Goal: Information Seeking & Learning: Learn about a topic

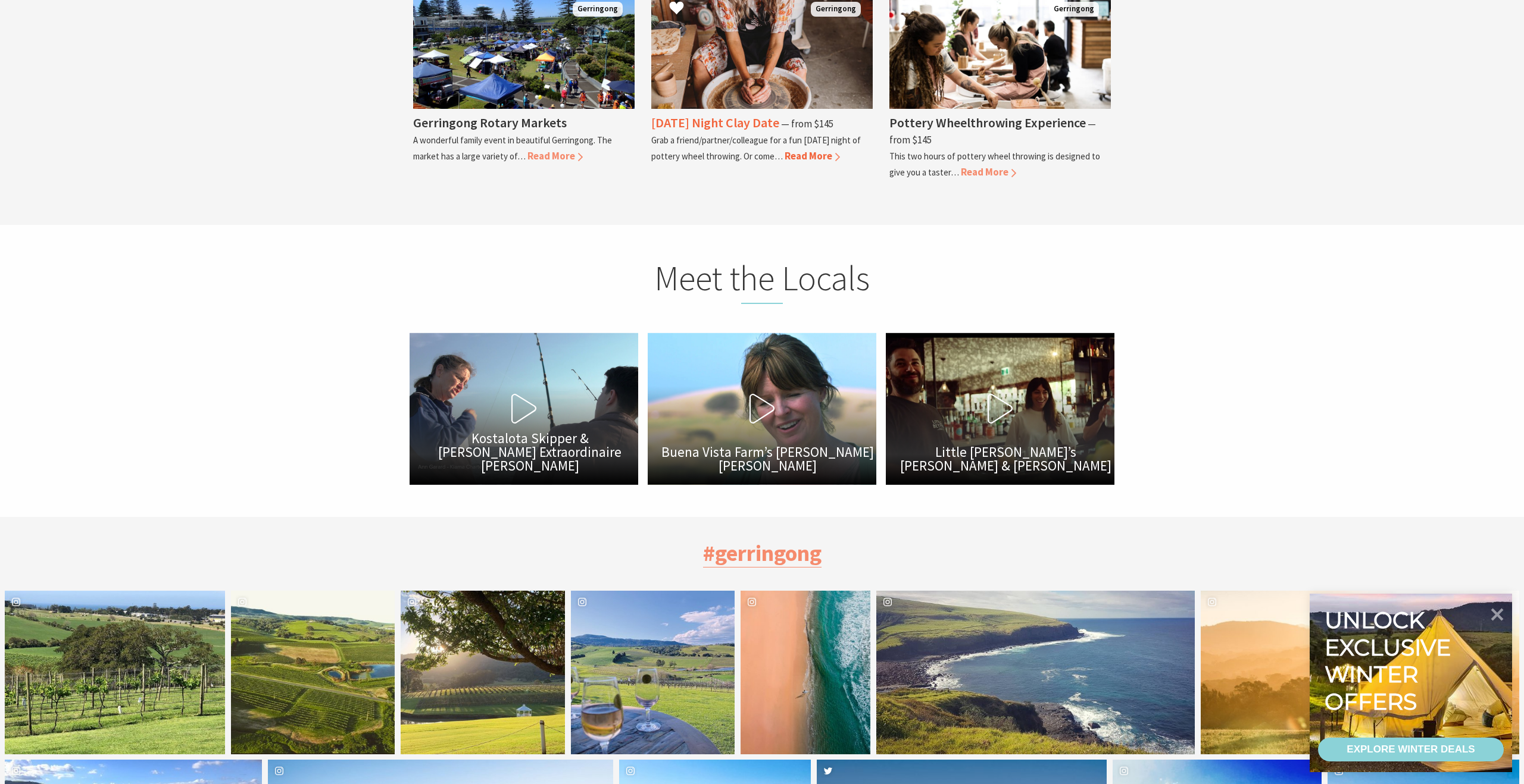
scroll to position [3426, 0]
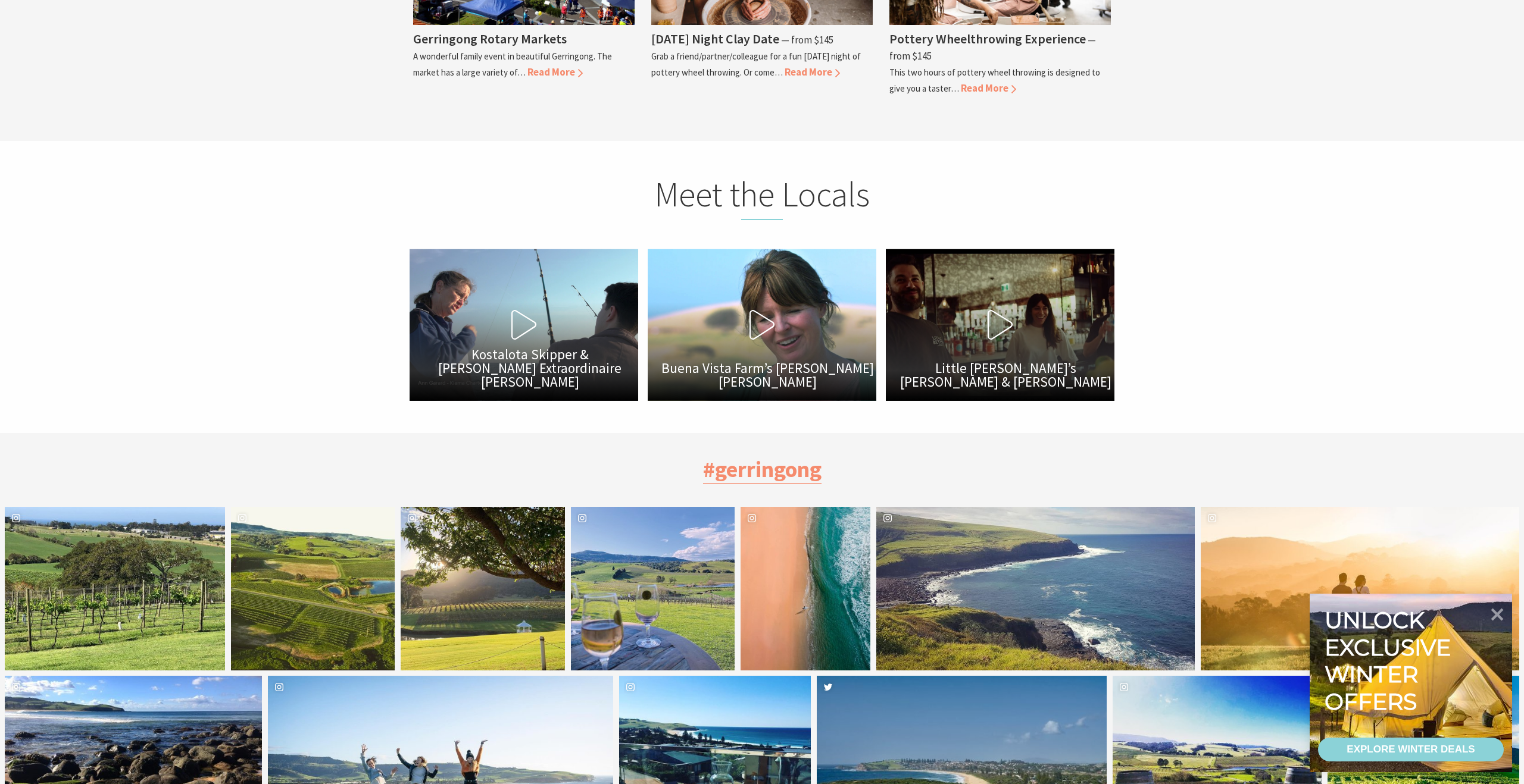
click at [990, 310] on icon at bounding box center [1000, 325] width 30 height 30
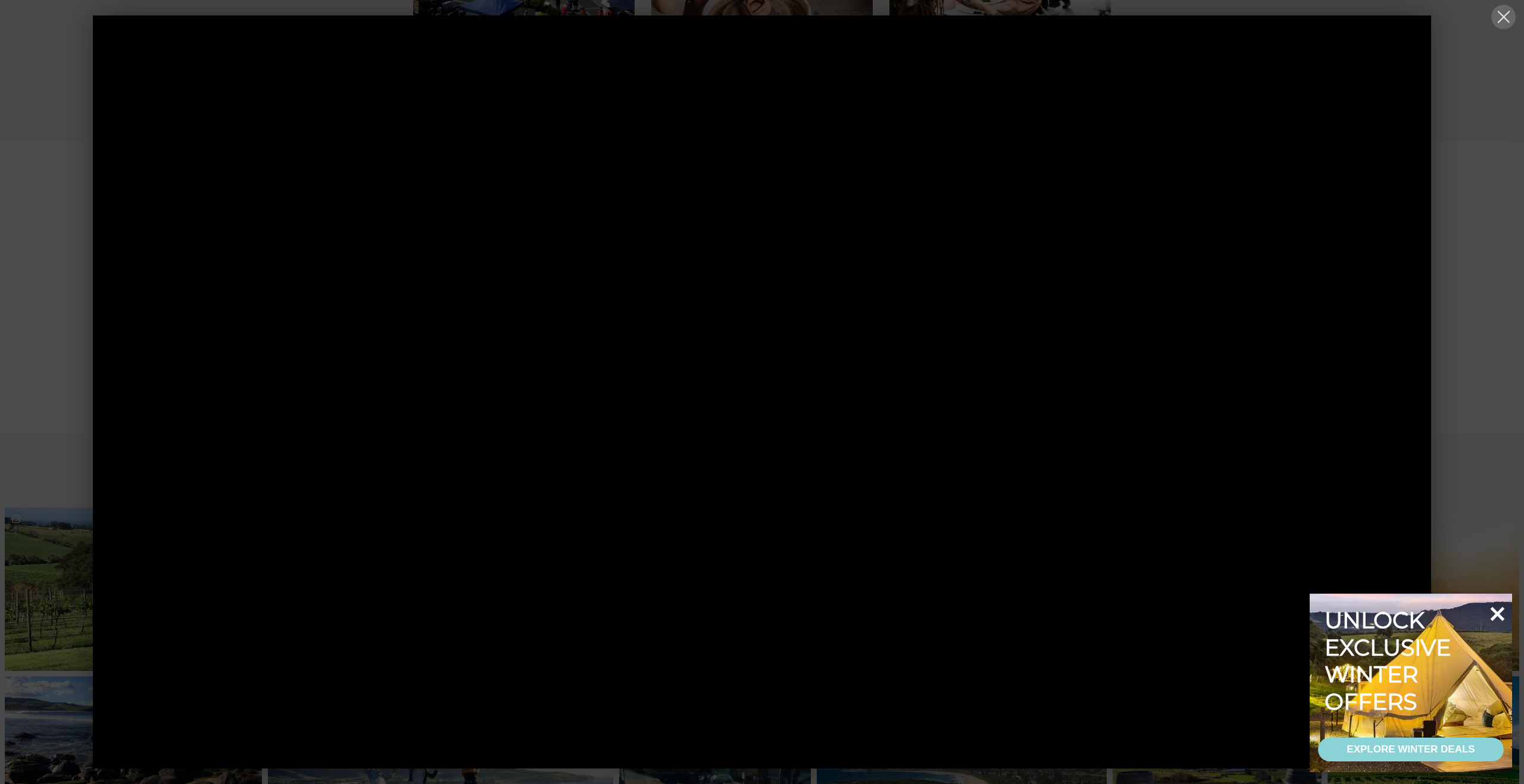
click at [1491, 615] on icon at bounding box center [1497, 614] width 28 height 28
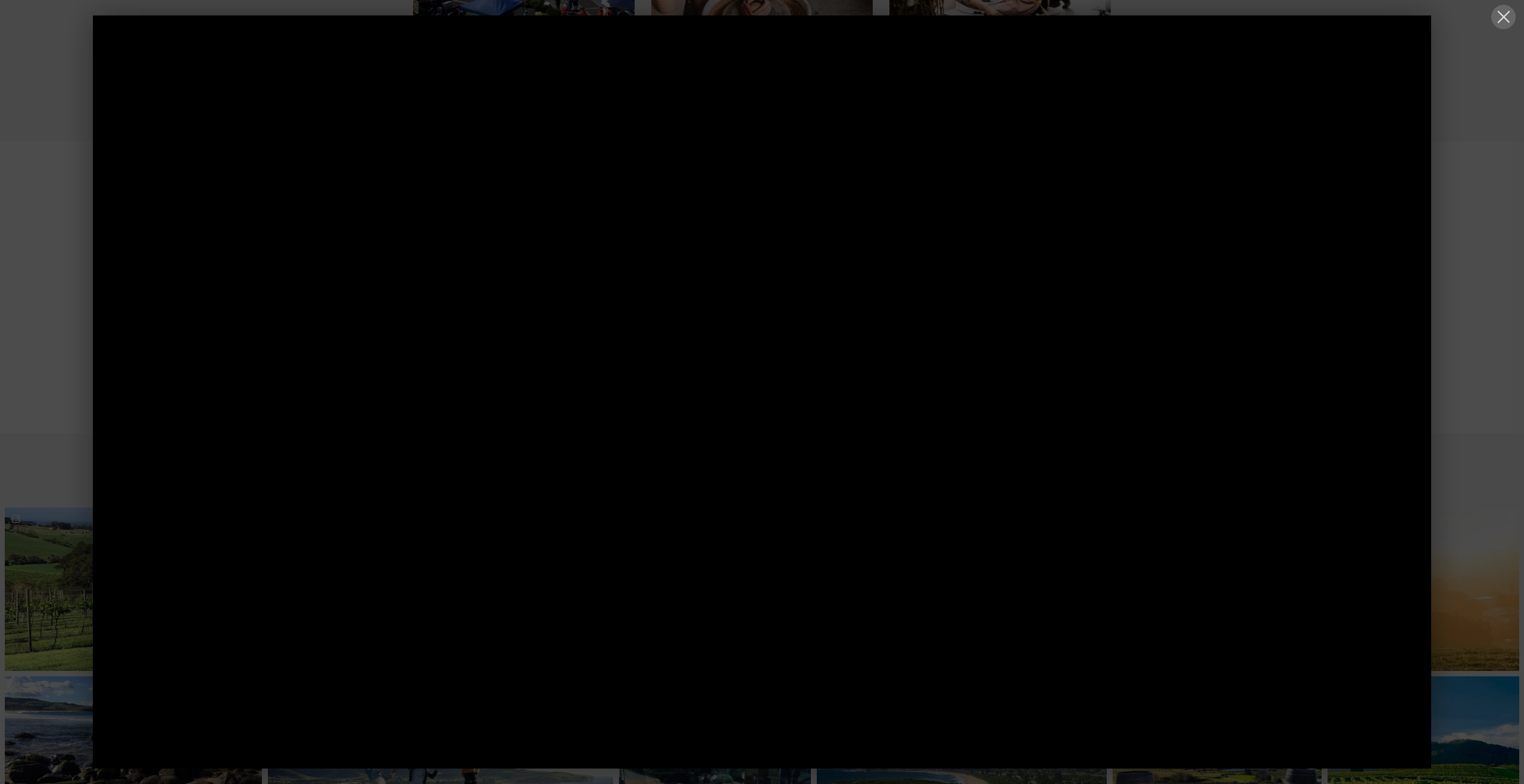
click at [1506, 15] on button at bounding box center [1503, 16] width 25 height 25
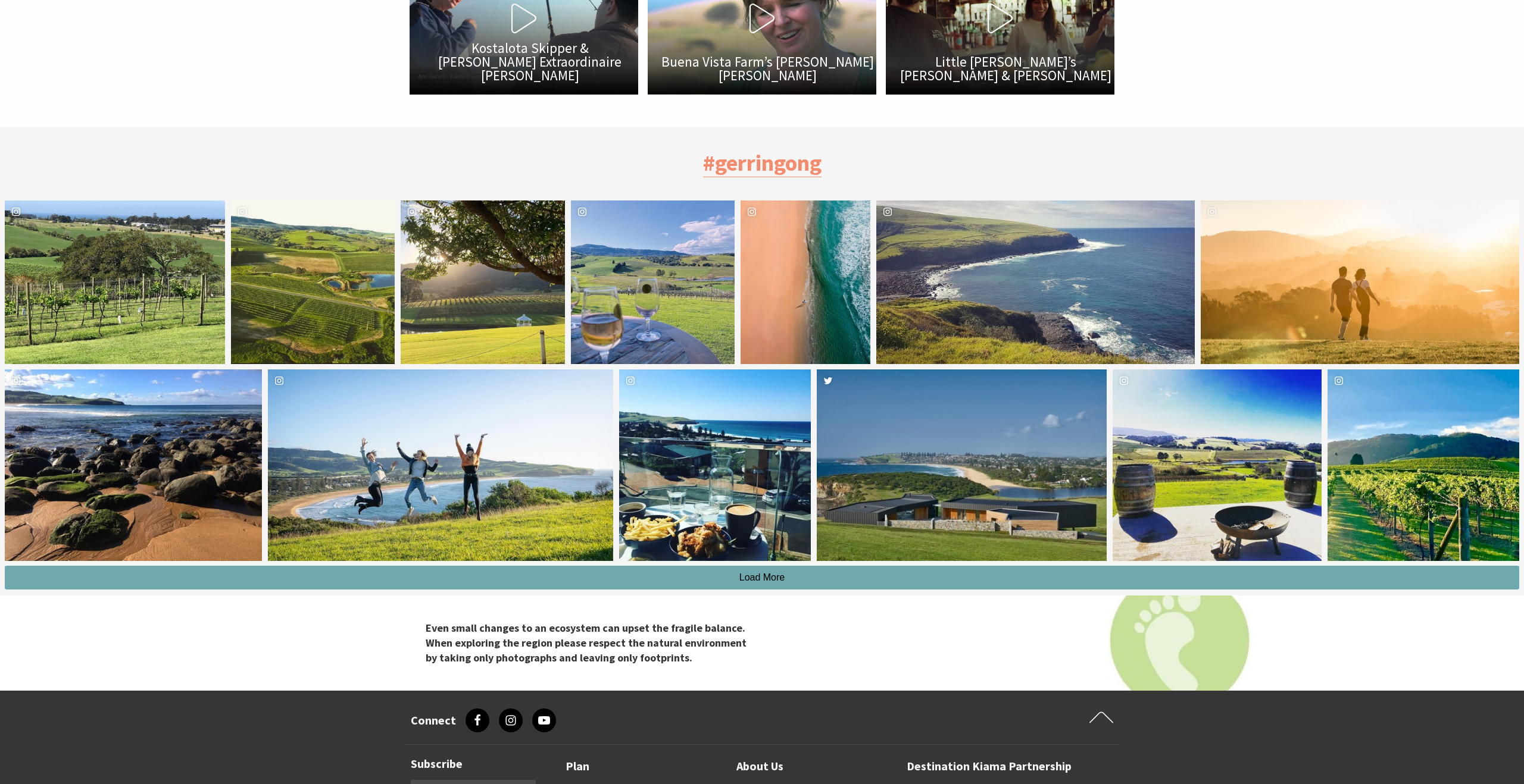
scroll to position [3825, 0]
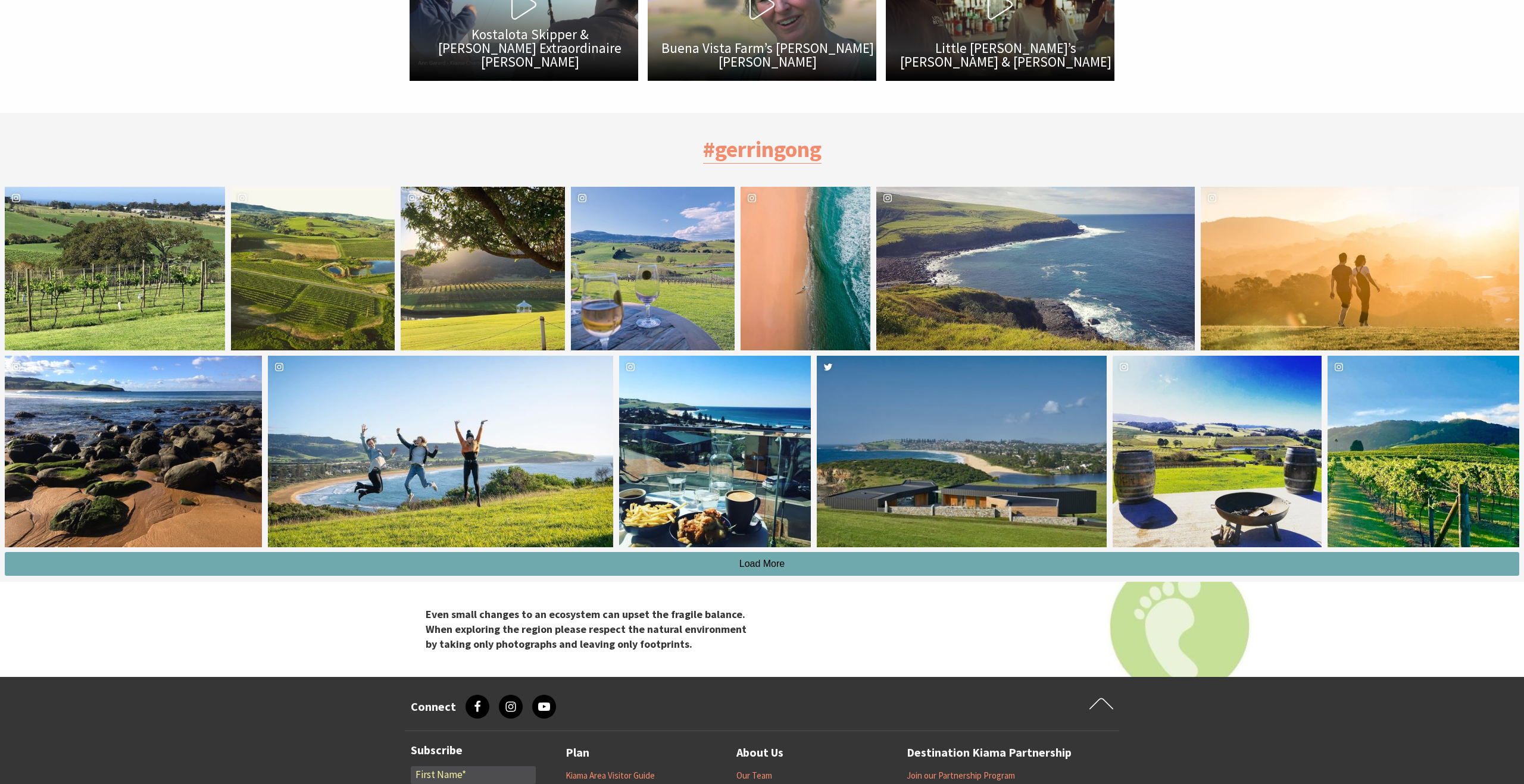
click at [772, 559] on span "Load More" at bounding box center [762, 563] width 46 height 10
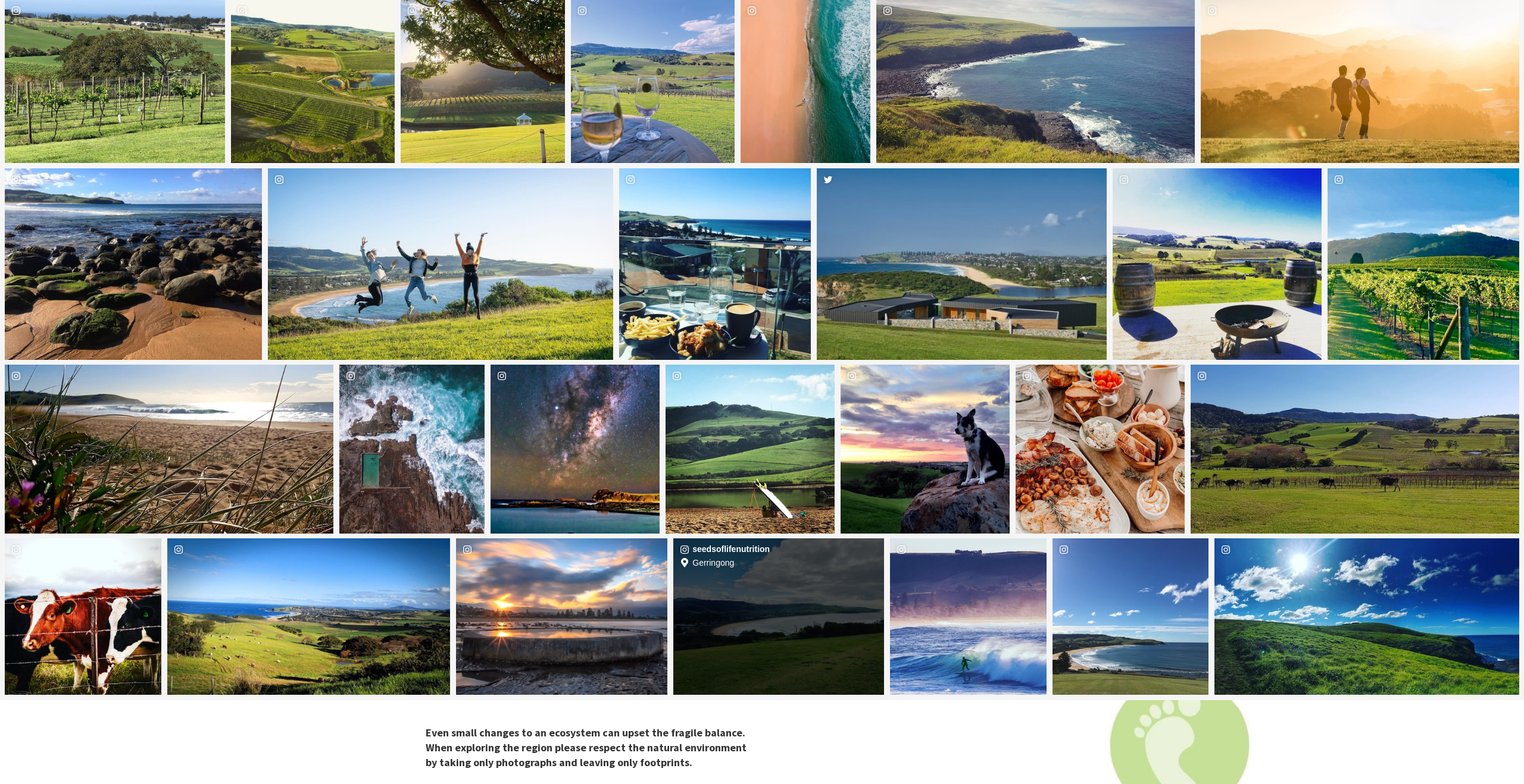
scroll to position [4015, 0]
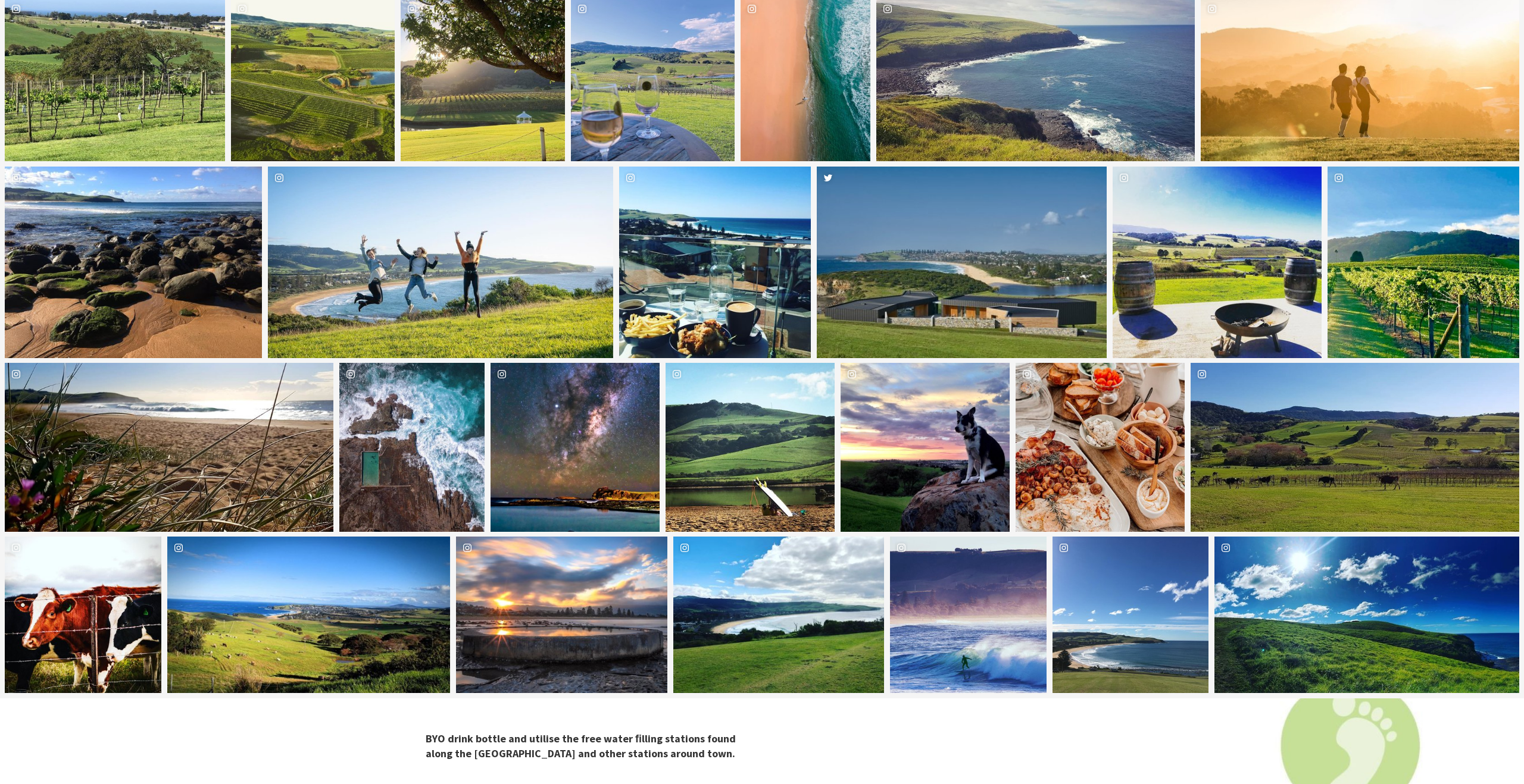
click at [382, 476] on div "image gallery, click to learn more about photo: Oh Australia 😍🌏You can find thi…" at bounding box center [363, 447] width 48 height 169
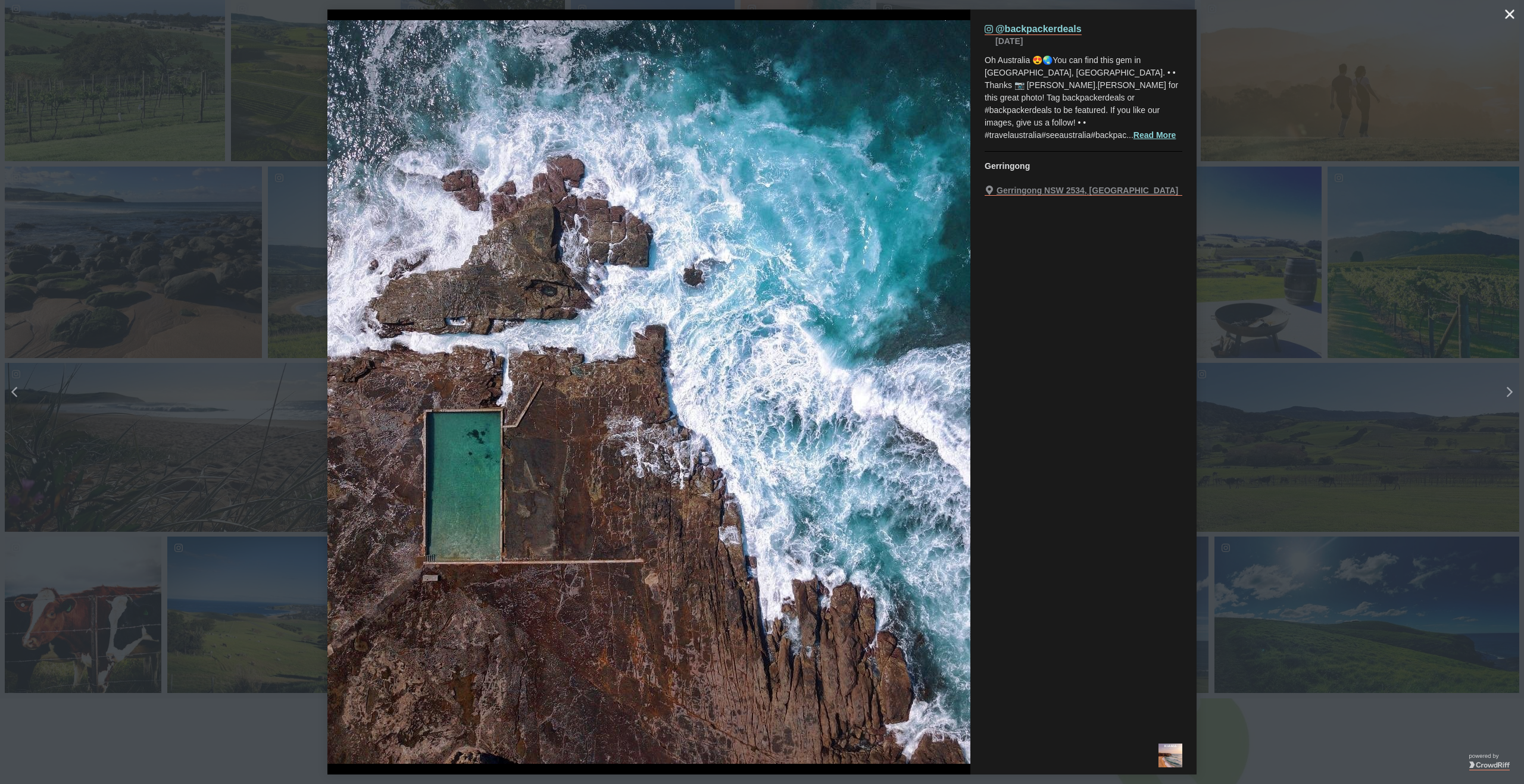
click at [1508, 13] on icon "close icon" at bounding box center [1509, 14] width 9 height 9
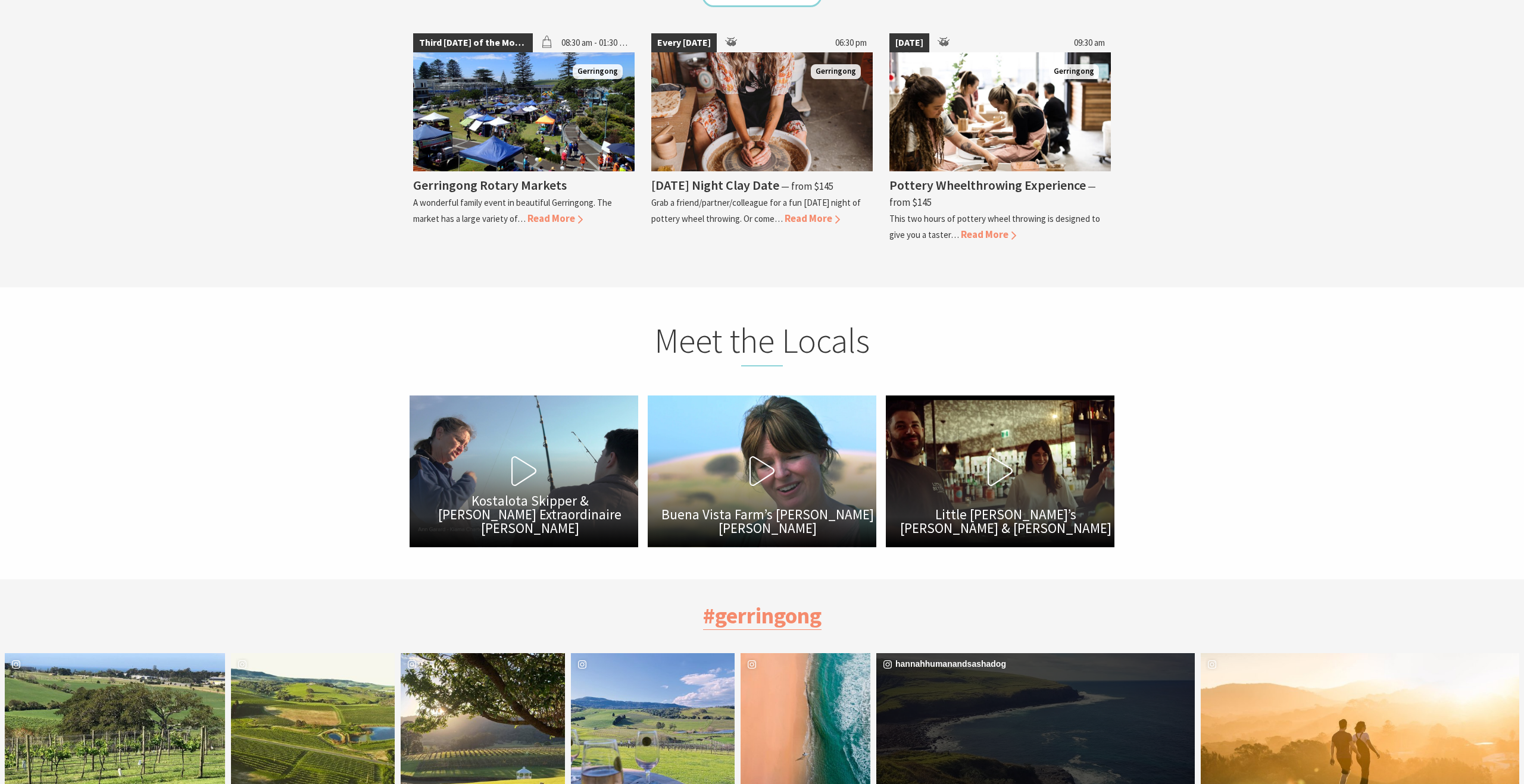
scroll to position [3357, 0]
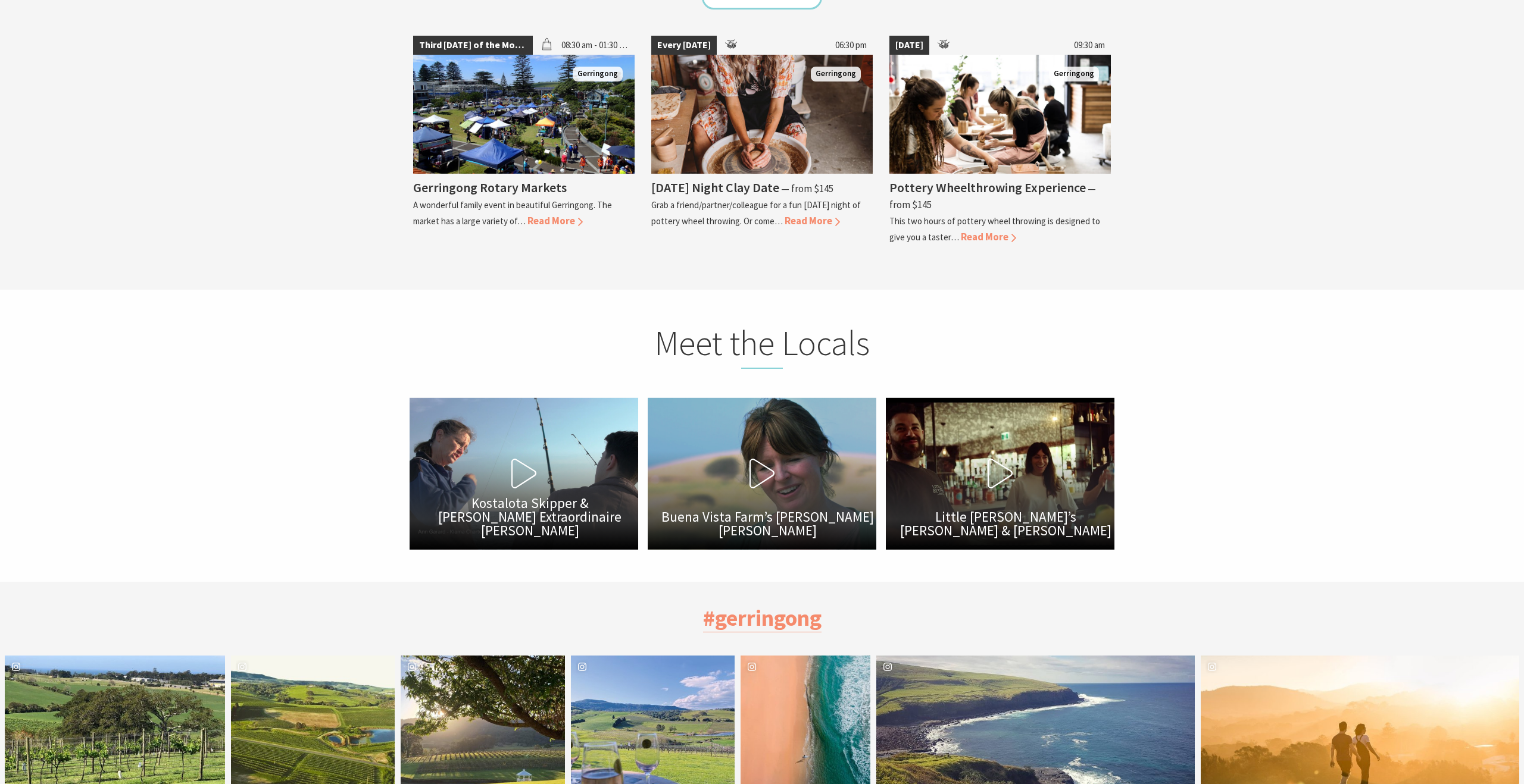
click at [760, 459] on icon at bounding box center [762, 473] width 30 height 30
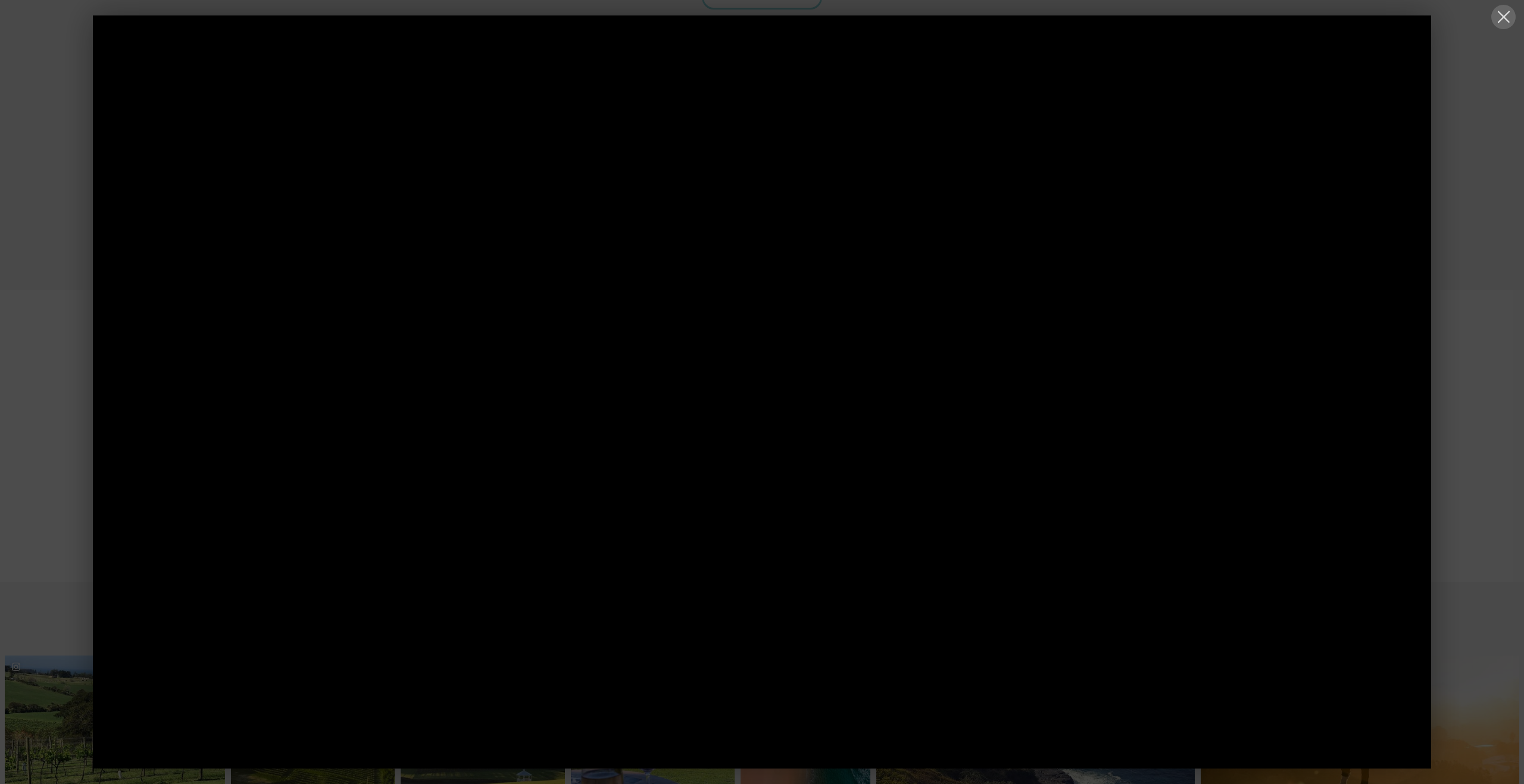
click at [1499, 15] on button at bounding box center [1503, 16] width 25 height 25
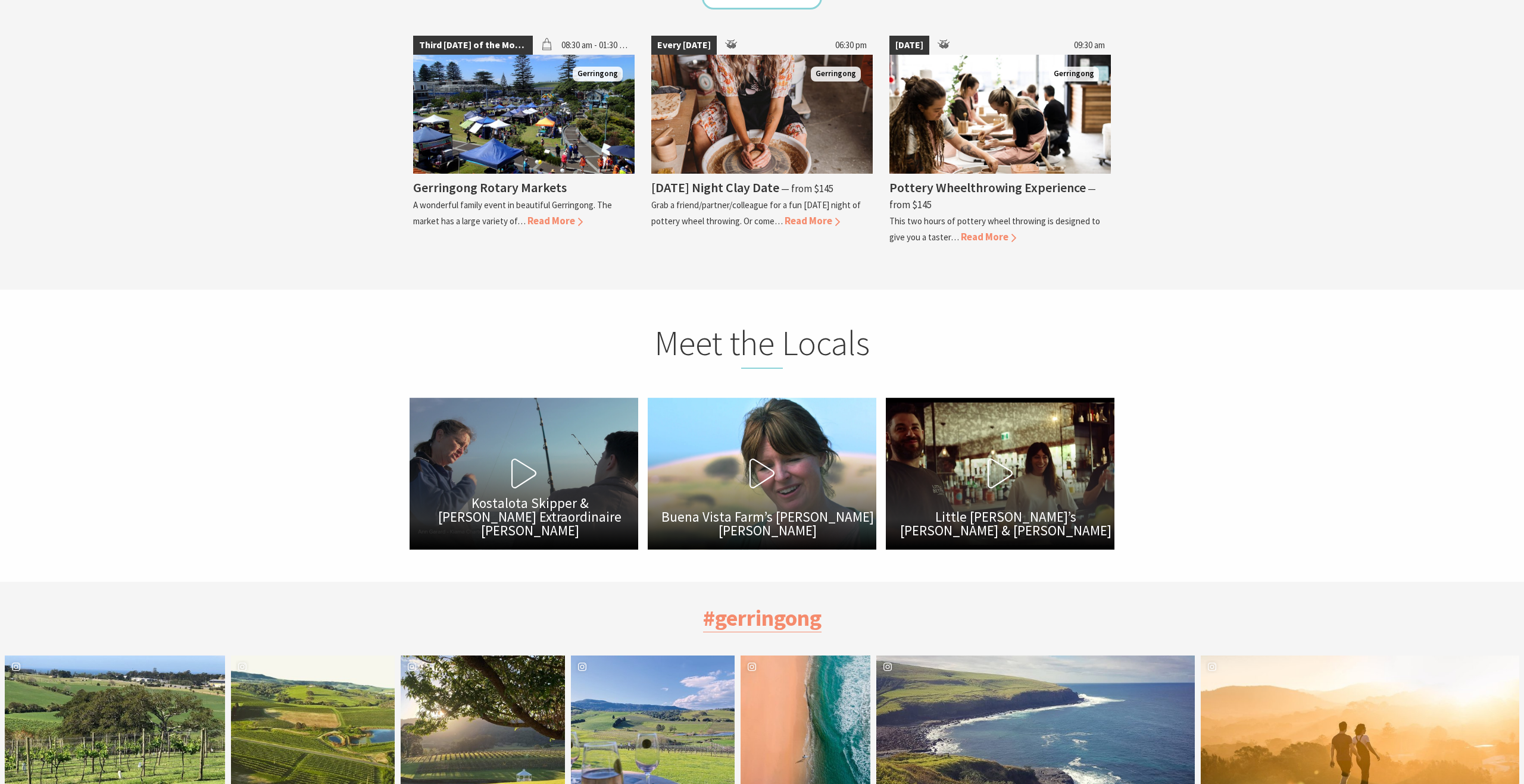
click at [541, 479] on button "Play Video Kostalota Skipper & Fisher Extraordinaire Ann Garard" at bounding box center [524, 474] width 229 height 151
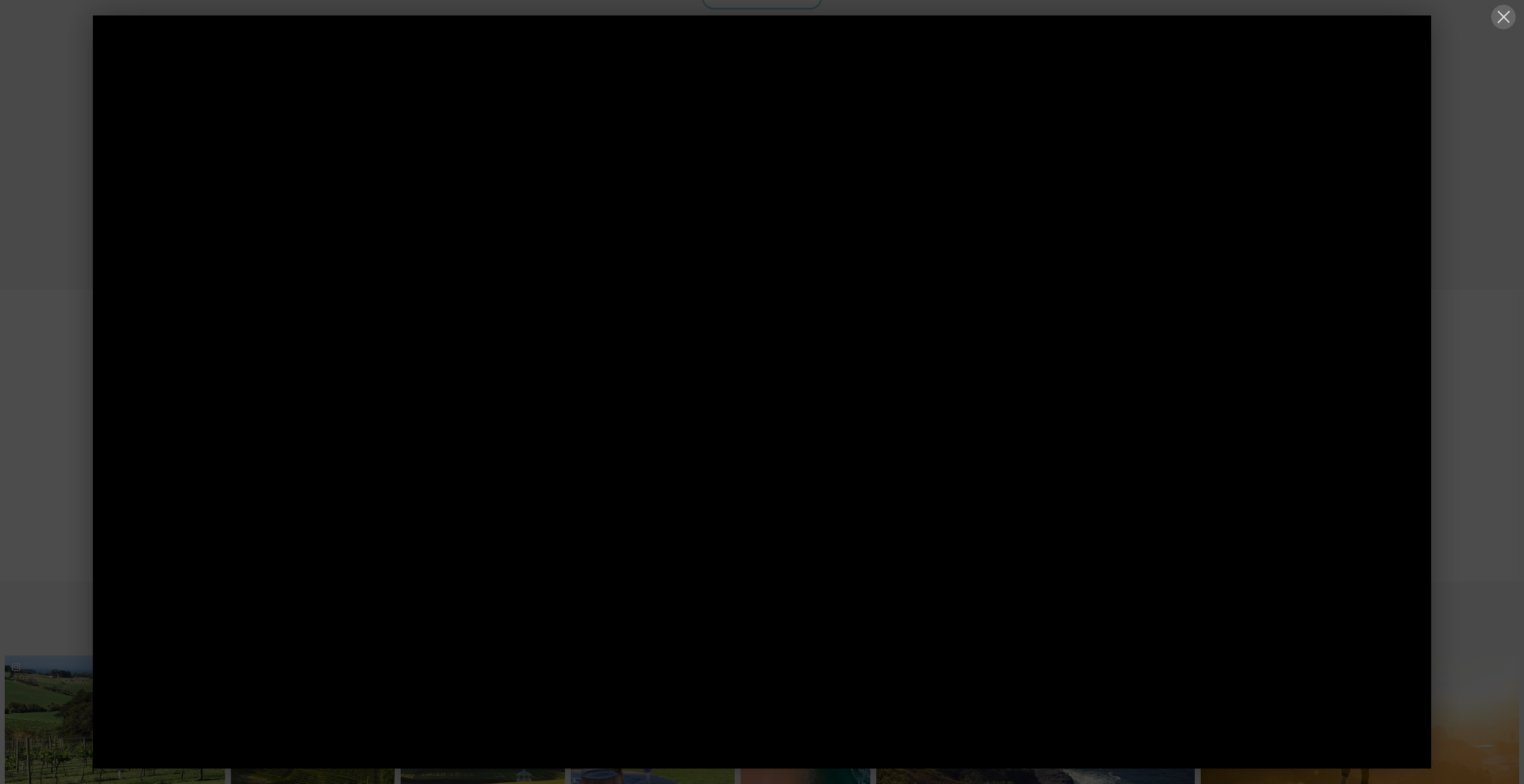
click at [1508, 18] on button at bounding box center [1503, 16] width 25 height 25
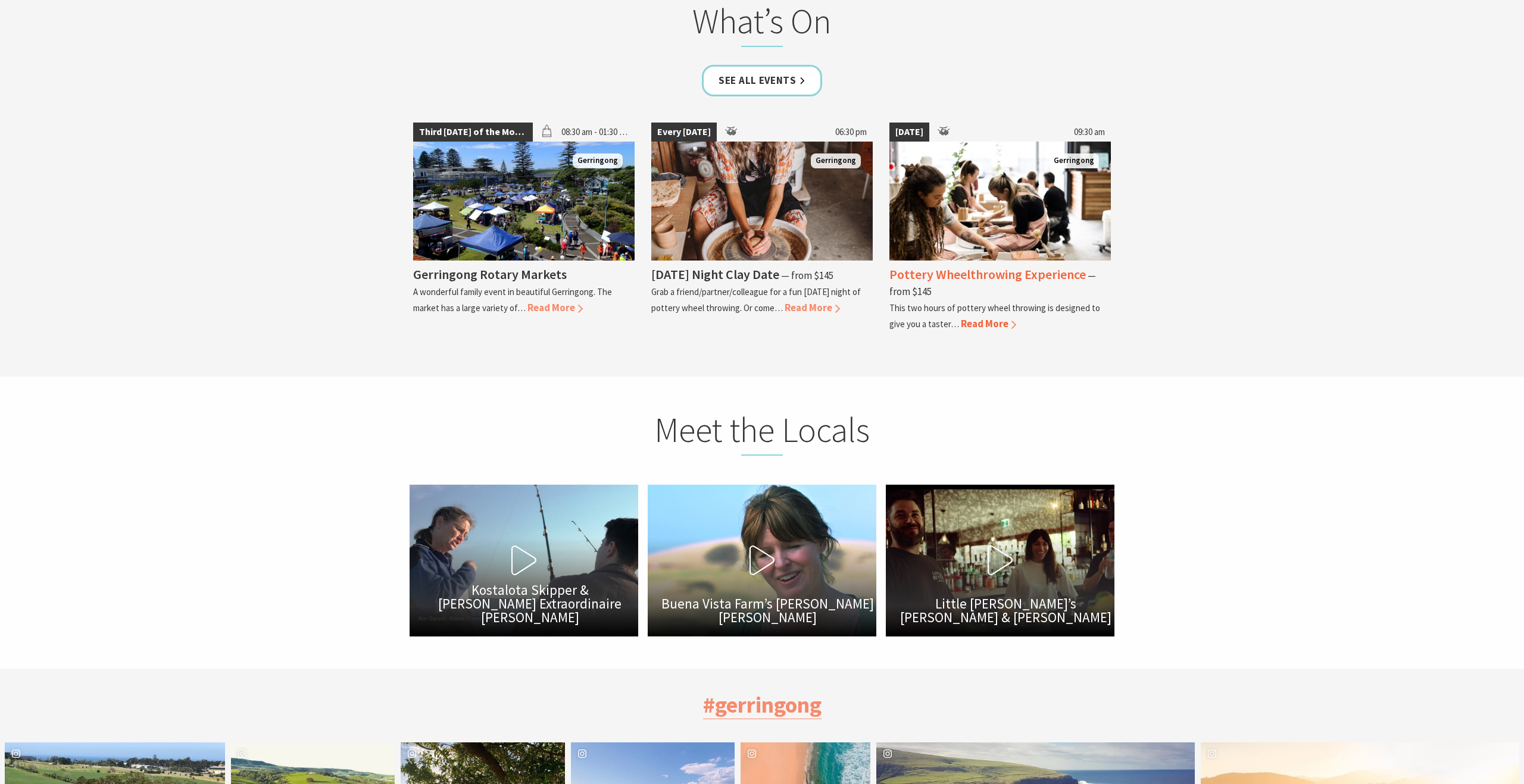
scroll to position [3239, 0]
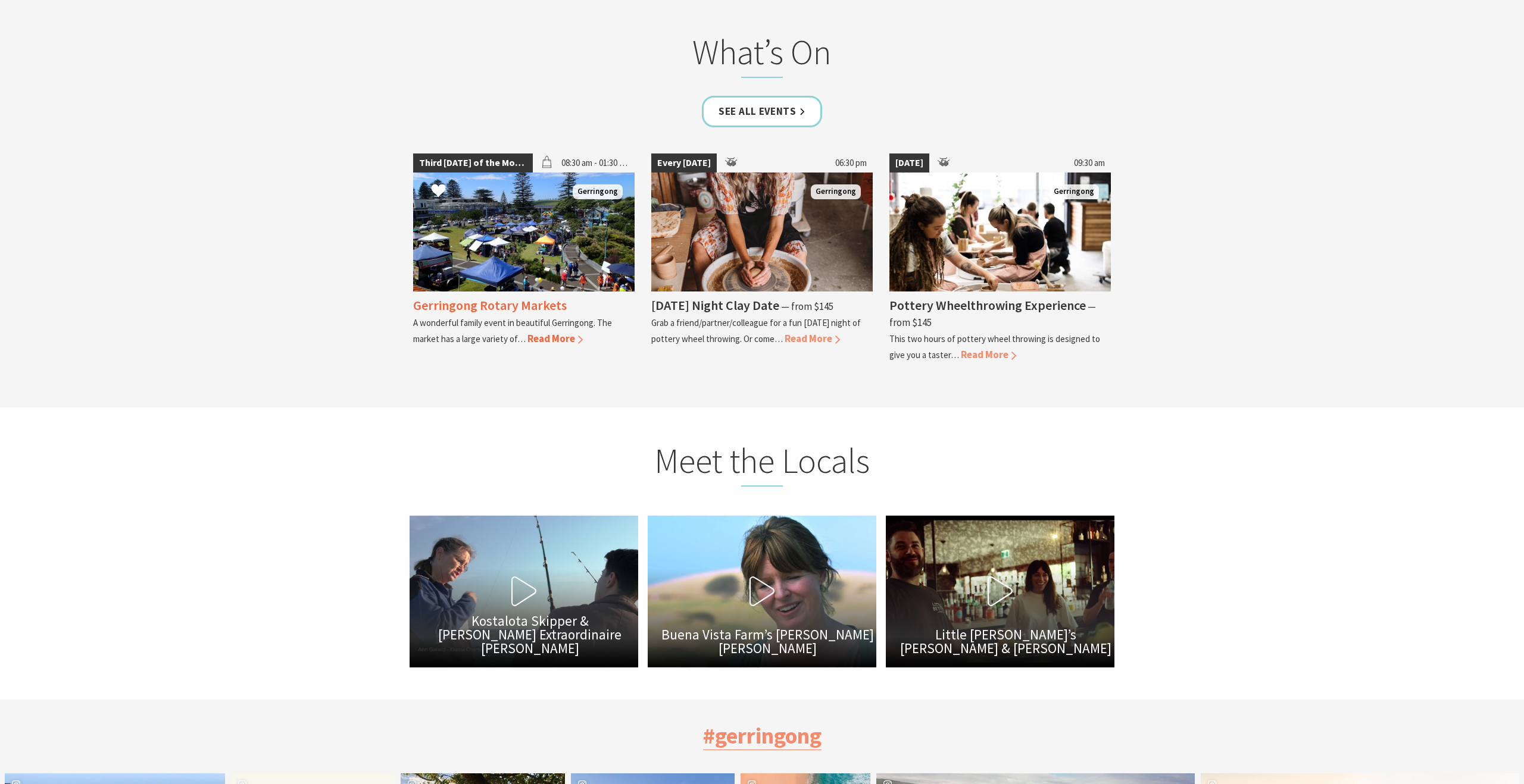
click at [561, 332] on span "Read More" at bounding box center [555, 338] width 56 height 13
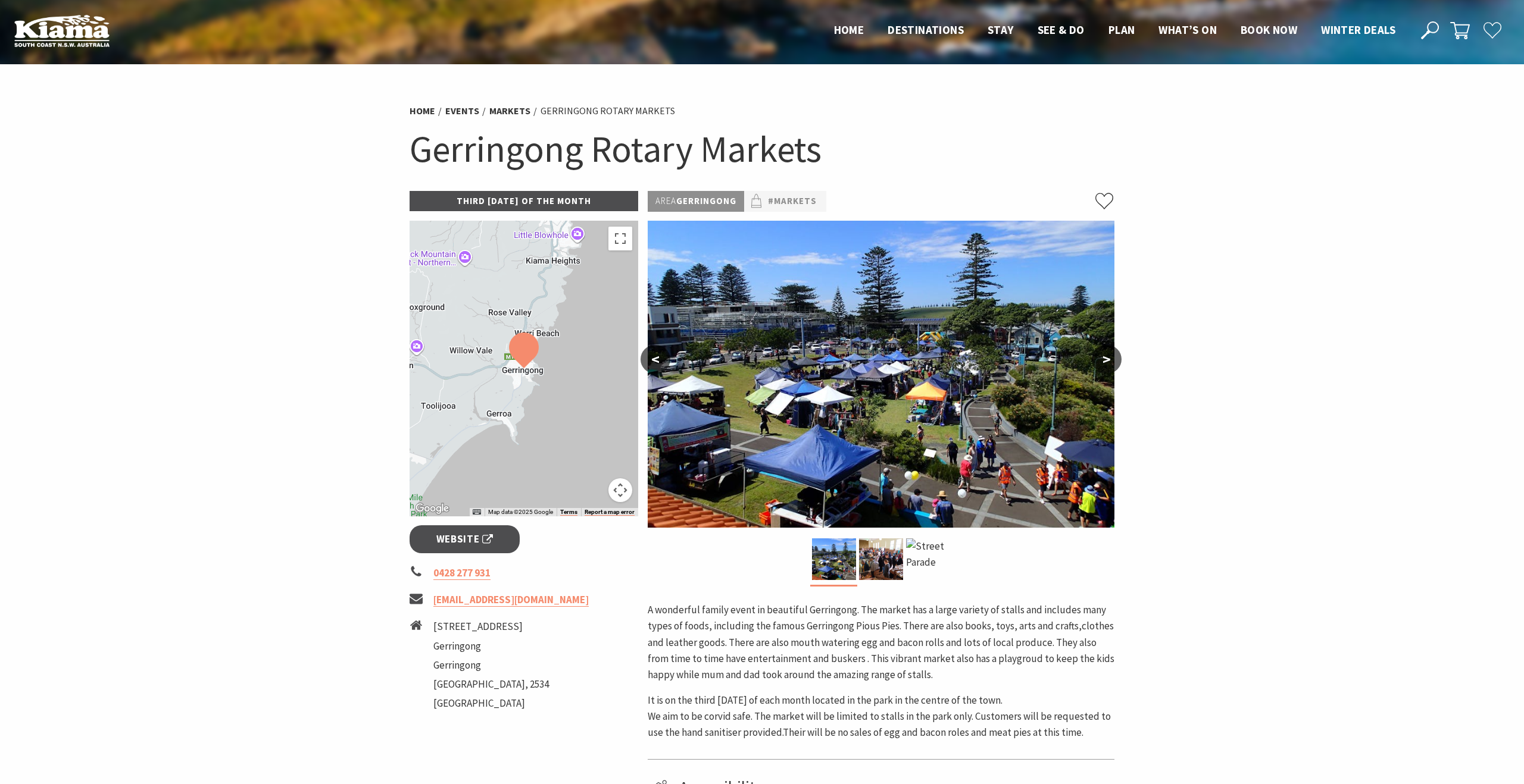
click at [1106, 359] on button ">" at bounding box center [1106, 359] width 30 height 28
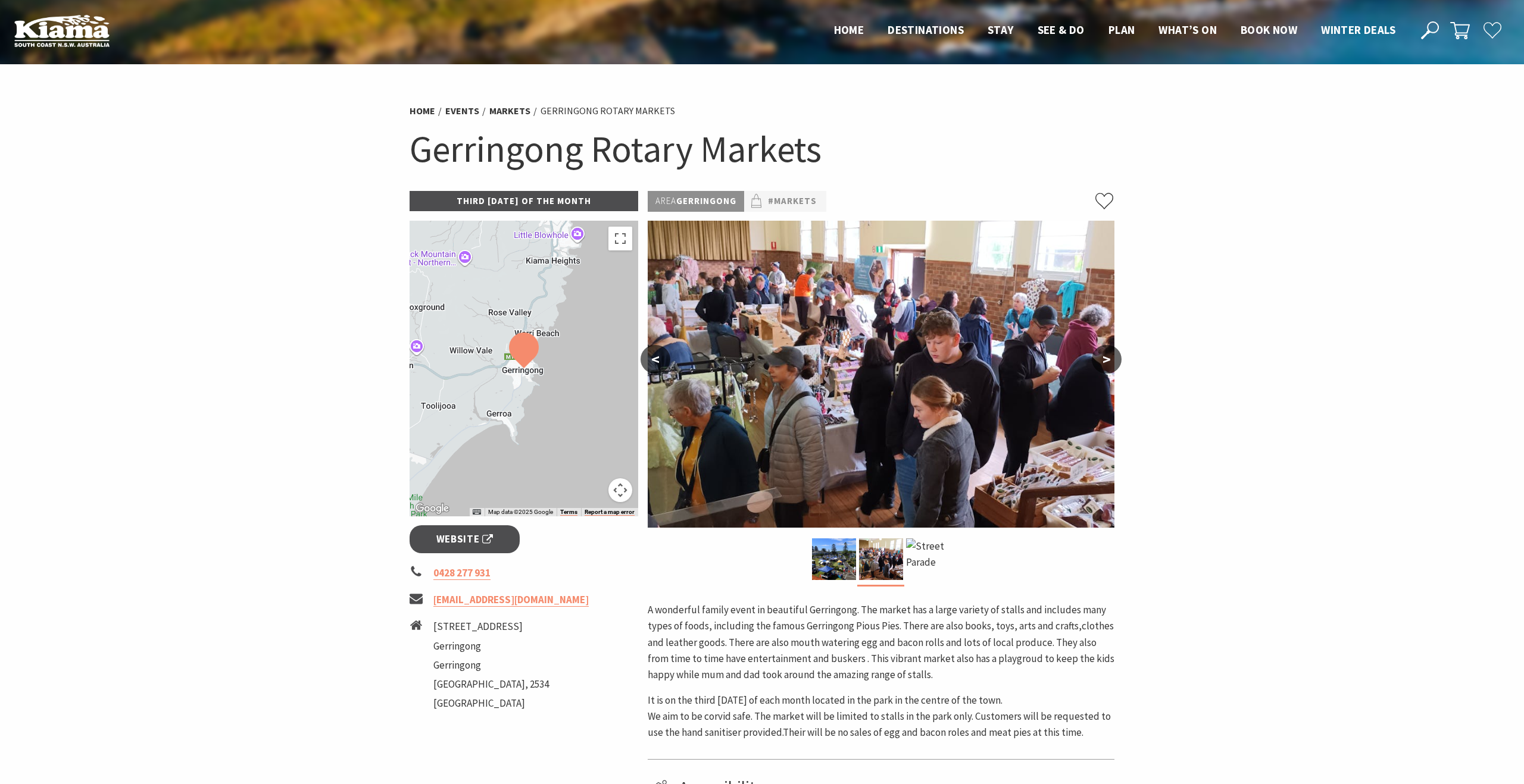
click at [1106, 359] on button ">" at bounding box center [1106, 359] width 30 height 28
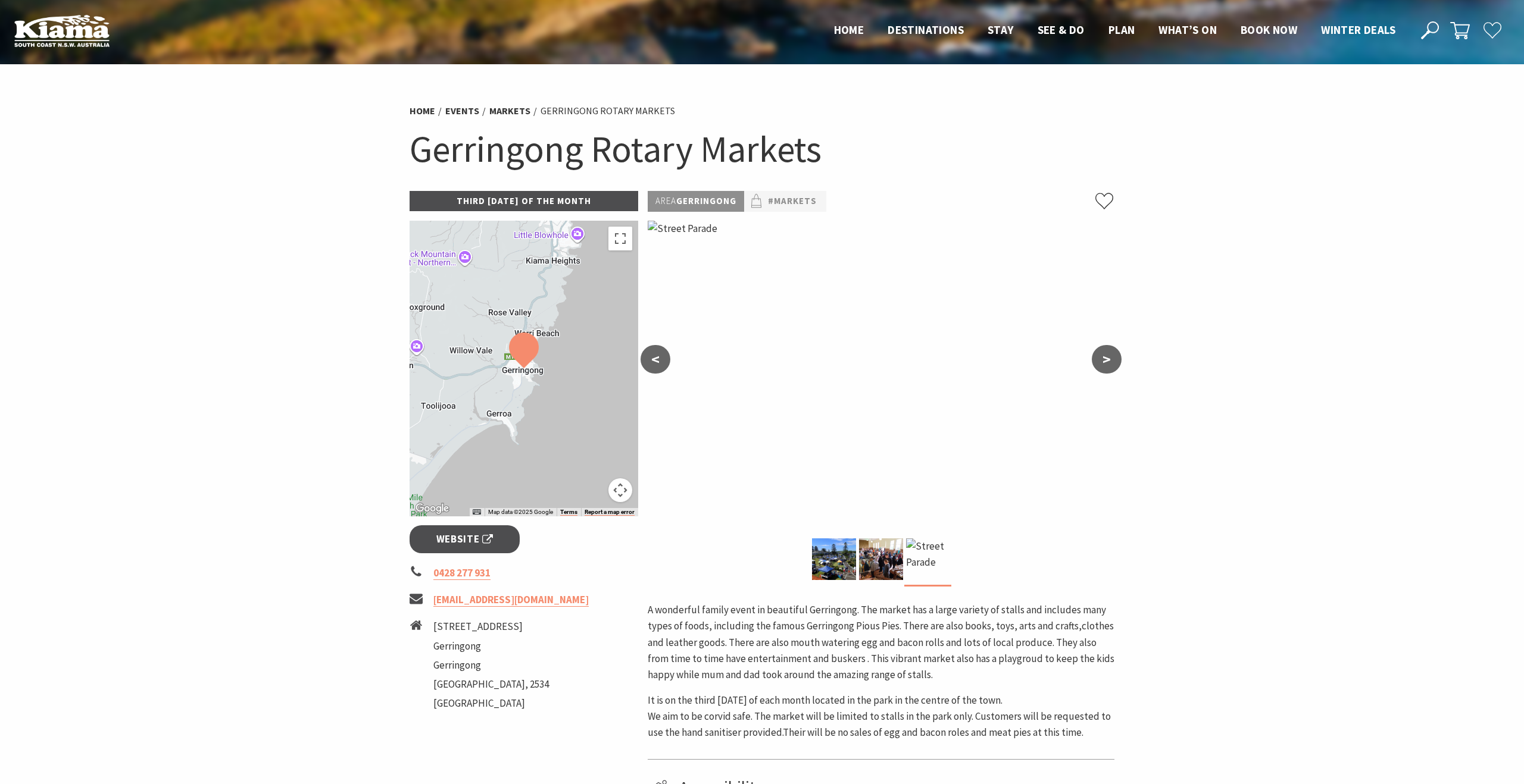
click at [1104, 356] on button ">" at bounding box center [1106, 359] width 30 height 28
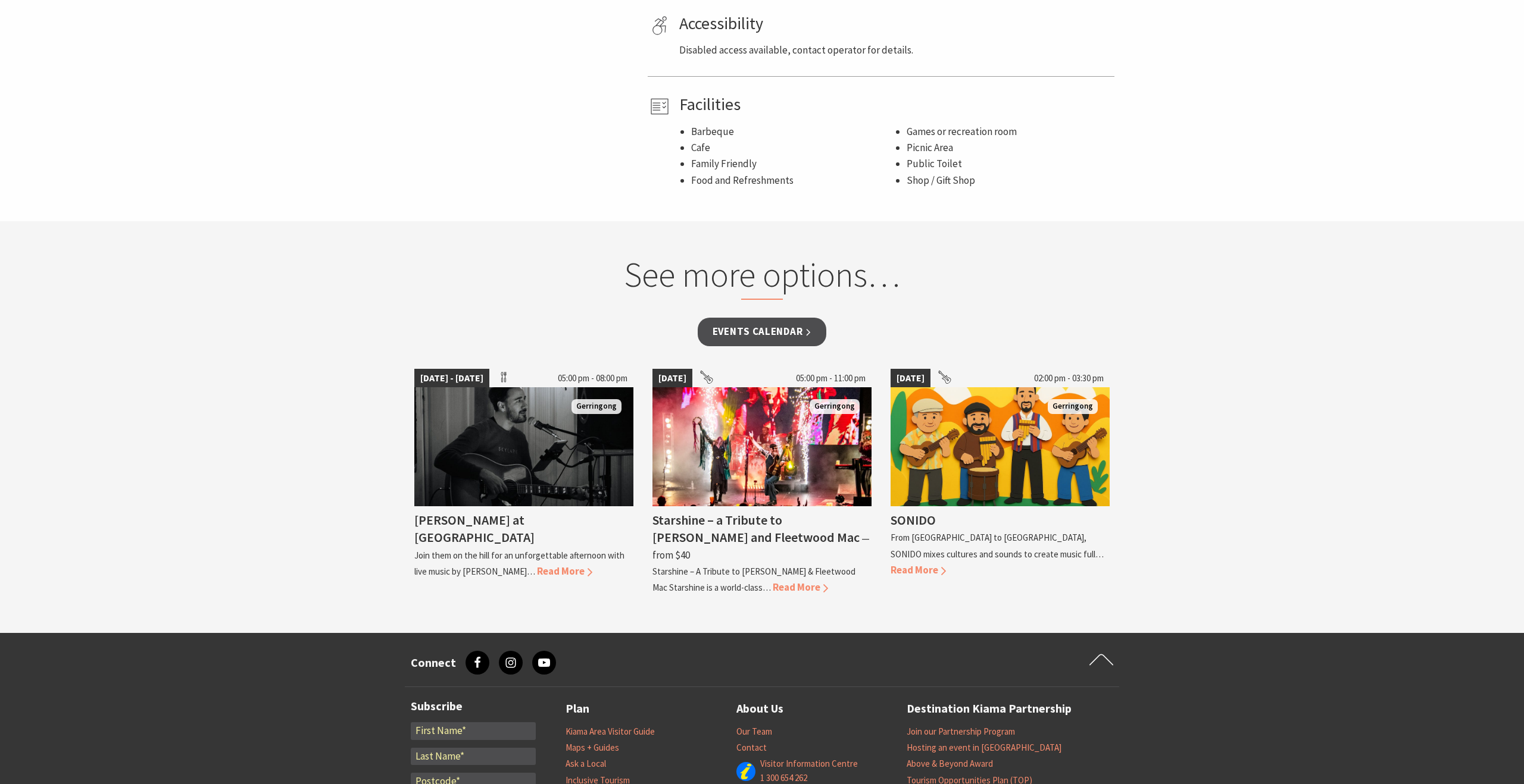
scroll to position [769, 0]
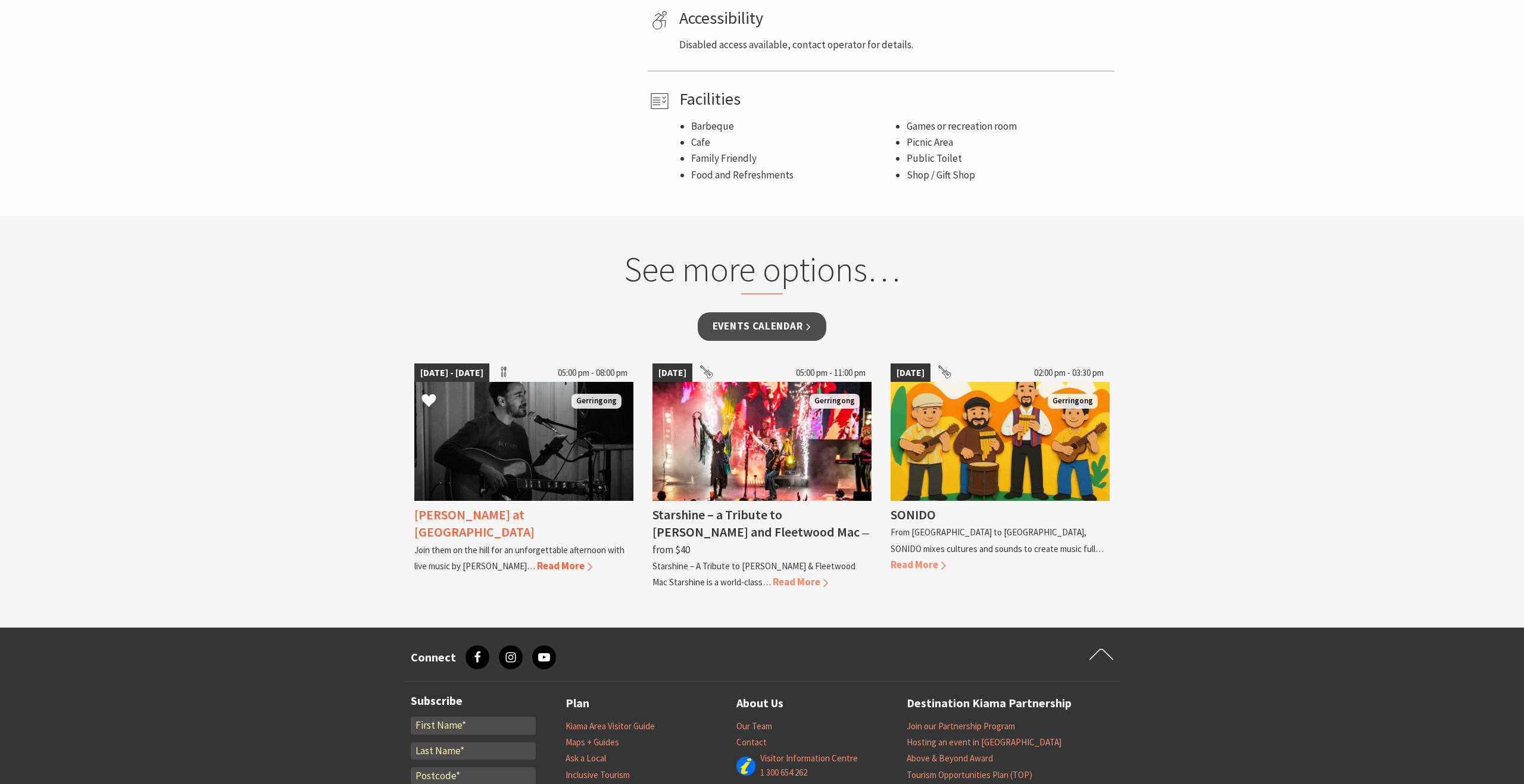
click at [537, 560] on span "Read More" at bounding box center [565, 566] width 56 height 13
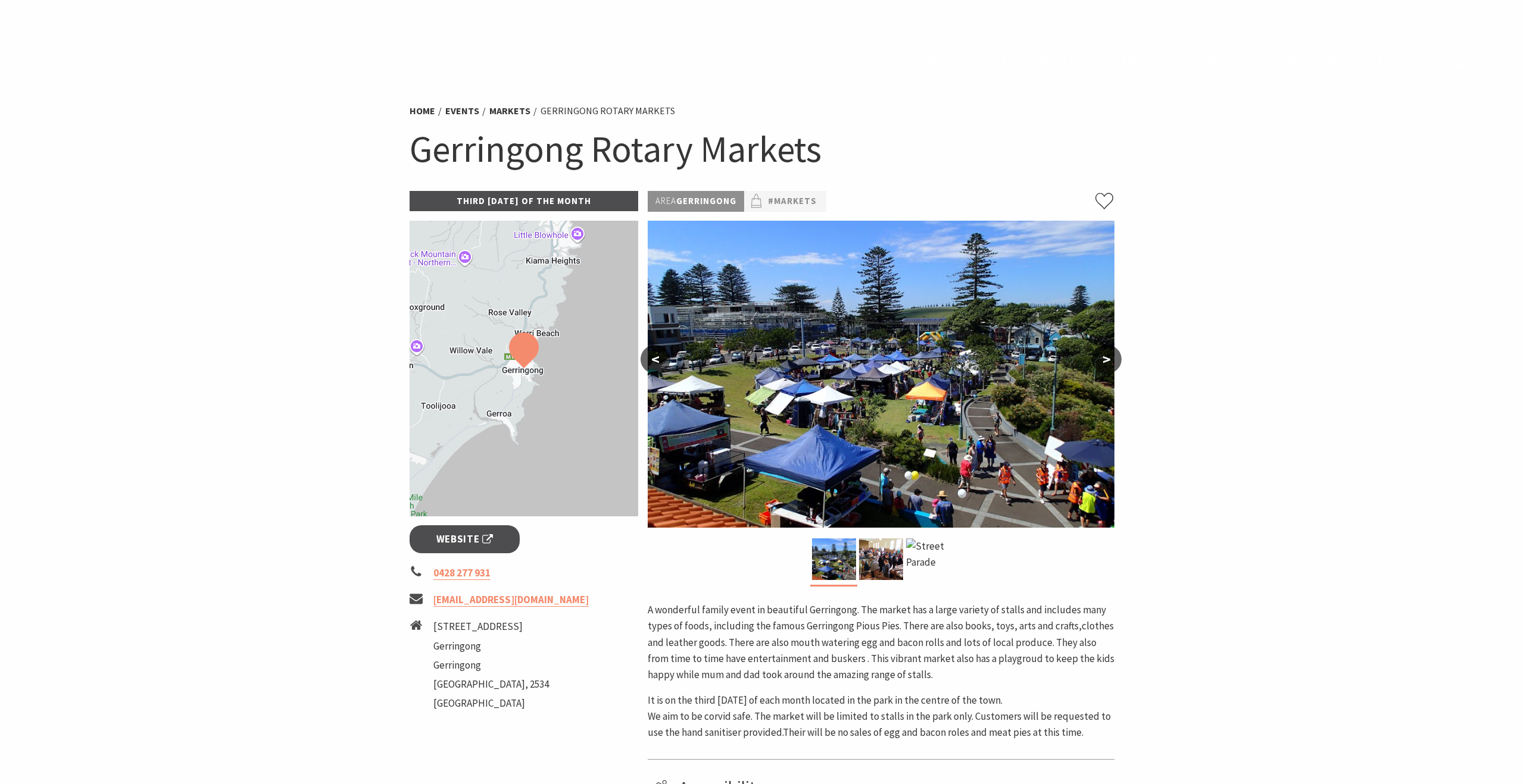
scroll to position [768, 0]
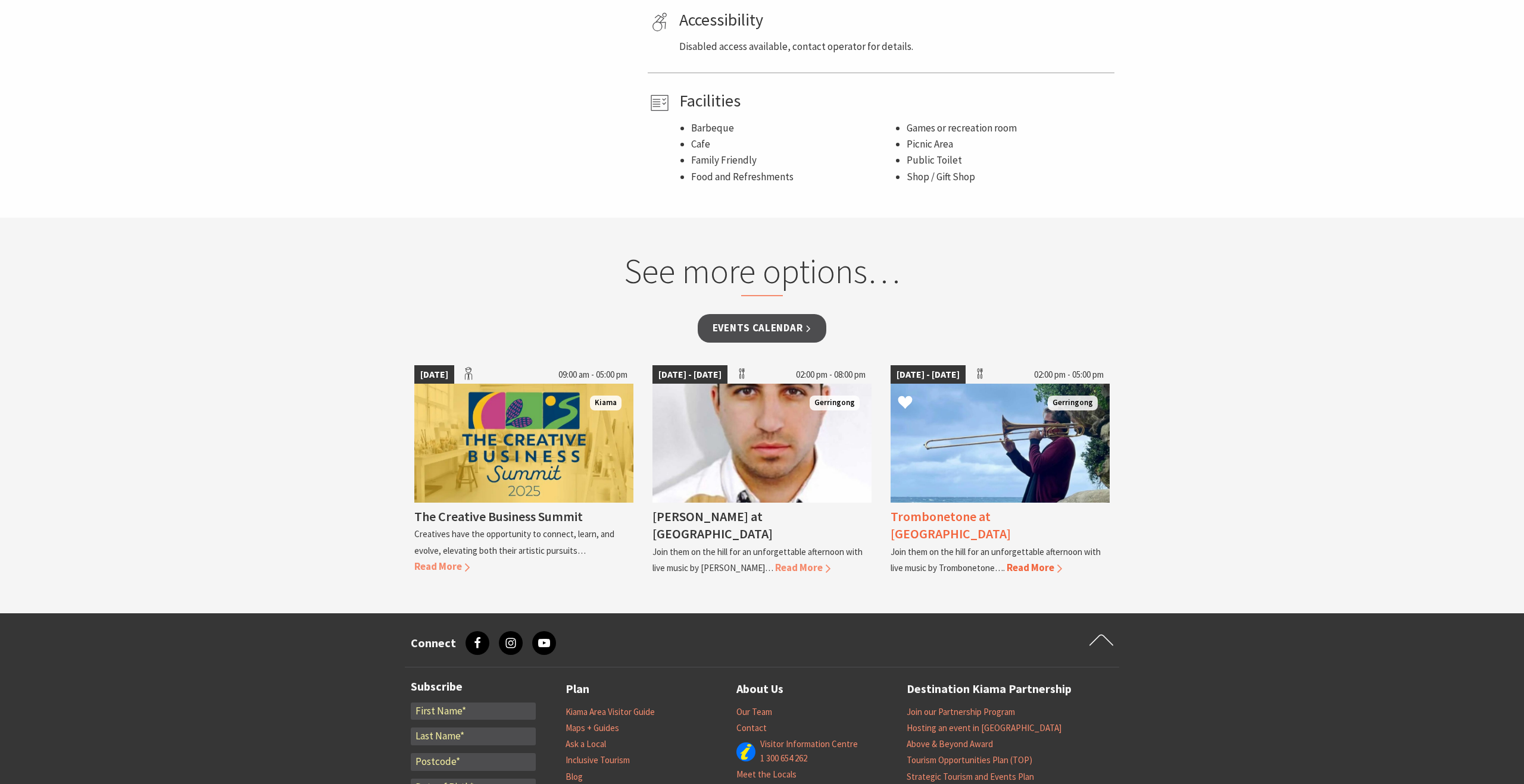
click at [1032, 562] on span "Read More" at bounding box center [1034, 568] width 56 height 13
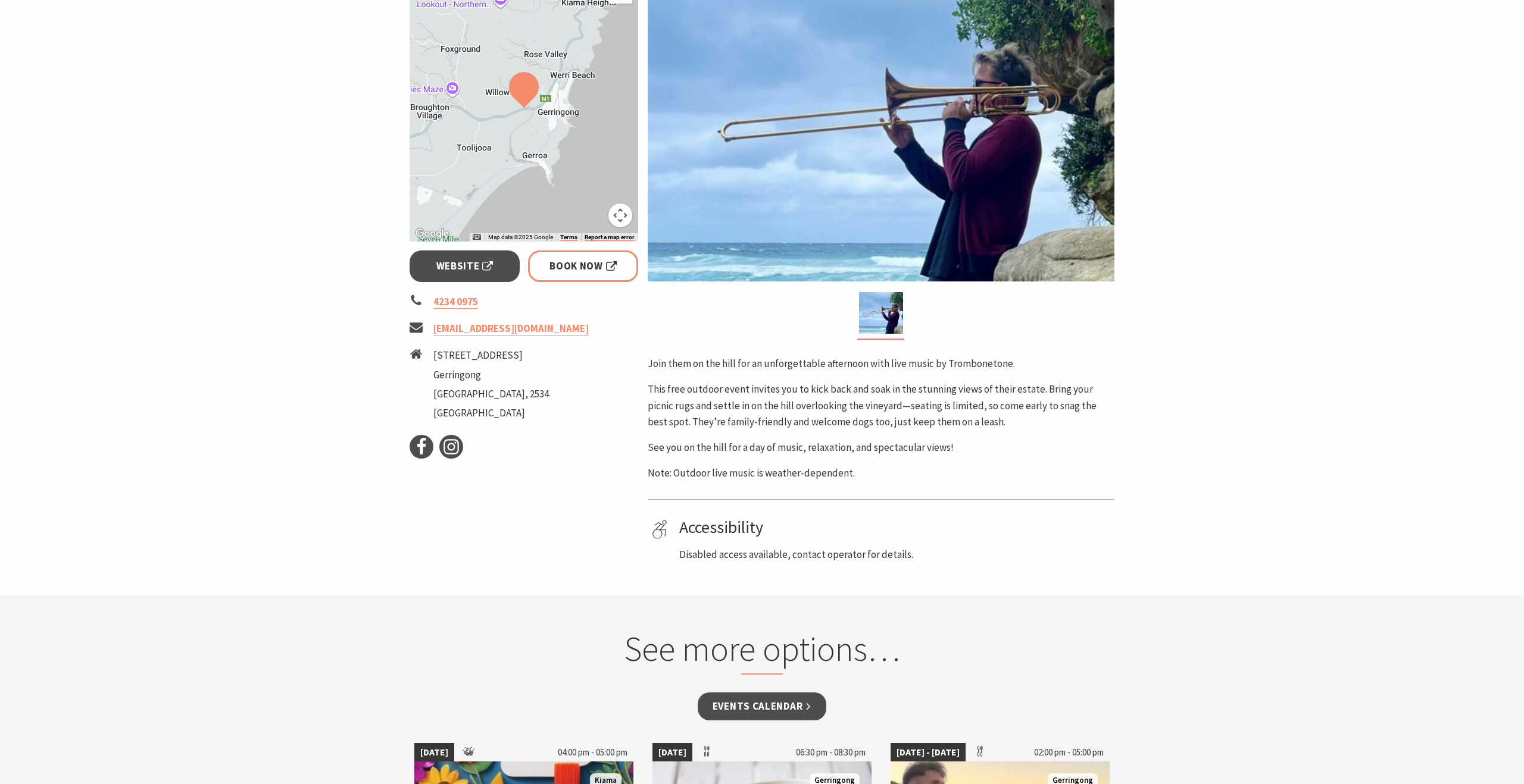
scroll to position [253, 0]
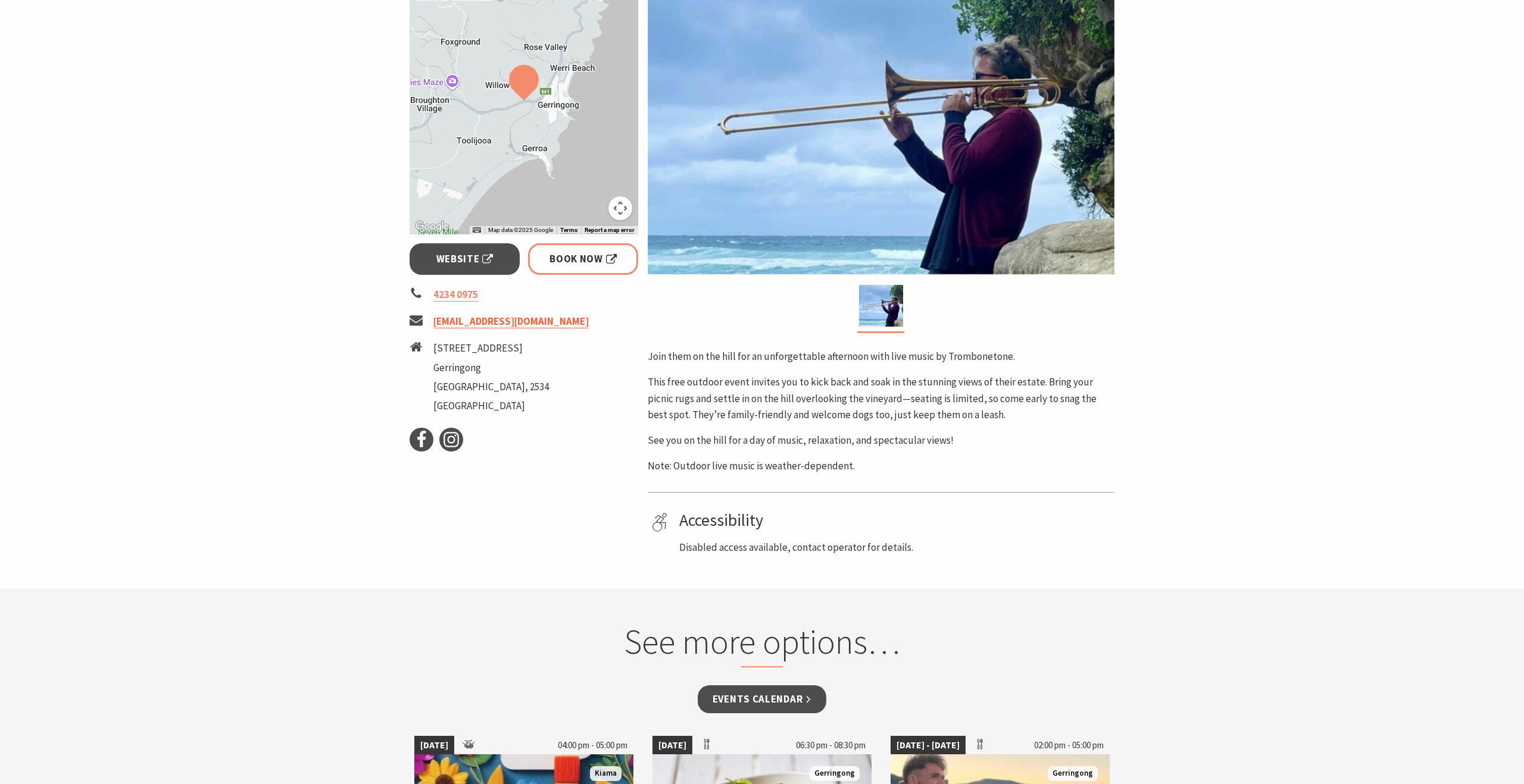
click at [487, 321] on link "info@crookedriverwines.com" at bounding box center [511, 321] width 155 height 14
click at [502, 323] on link "info@crookedriverwines.com" at bounding box center [511, 321] width 155 height 14
click at [555, 323] on link "info@crookedriverwines.com" at bounding box center [511, 321] width 155 height 14
click at [461, 261] on span "Website" at bounding box center [464, 259] width 57 height 16
